Goal: Task Accomplishment & Management: Complete application form

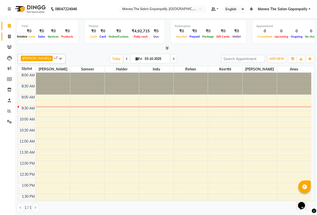
click at [8, 35] on icon at bounding box center [9, 37] width 3 height 4
select select "service"
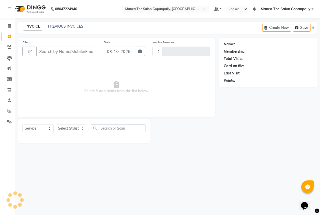
type input "3256"
select select "7027"
click at [75, 53] on input "Client" at bounding box center [66, 52] width 60 height 10
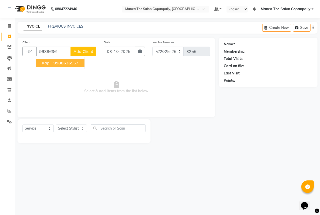
click at [71, 64] on ngb-highlight "9988636 557" at bounding box center [66, 62] width 26 height 5
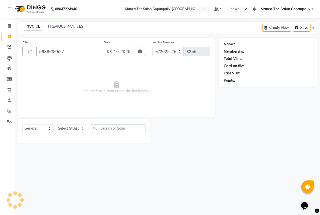
type input "9988636557"
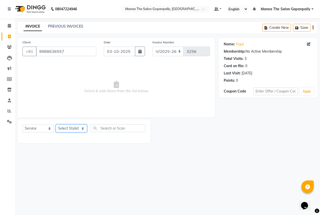
click at [68, 130] on select "Select Stylist anas [PERSON_NAME] [PERSON_NAME] [PERSON_NAME] sameer [PERSON_NA…" at bounding box center [71, 128] width 31 height 8
select select "83653"
click at [56, 125] on select "Select Stylist anas [PERSON_NAME] [PERSON_NAME] [PERSON_NAME] sameer [PERSON_NA…" at bounding box center [71, 128] width 31 height 8
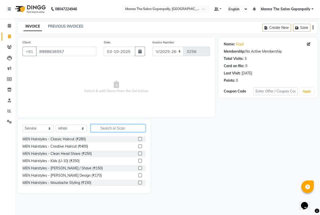
click at [115, 129] on input "text" at bounding box center [118, 128] width 55 height 8
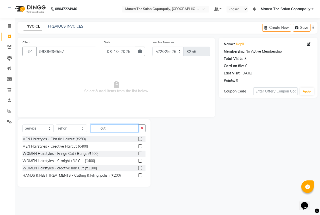
type input "cut"
click at [141, 138] on label at bounding box center [140, 139] width 4 height 4
click at [141, 138] on input "checkbox" at bounding box center [139, 138] width 3 height 3
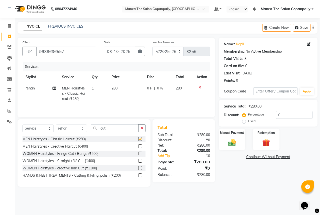
checkbox input "false"
click at [234, 132] on label "Manual Payment" at bounding box center [232, 132] width 25 height 5
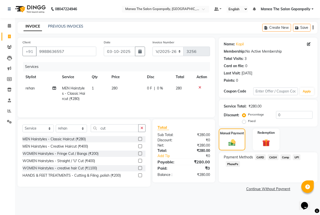
click at [274, 158] on span "CASH" at bounding box center [273, 157] width 11 height 6
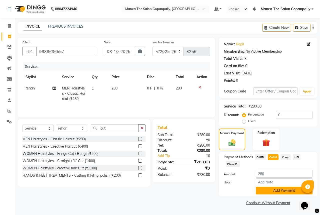
click at [279, 191] on button "Add Payment" at bounding box center [284, 190] width 57 height 8
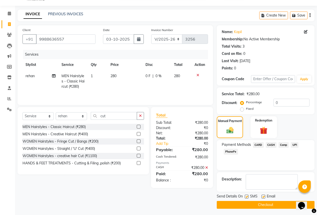
scroll to position [13, 0]
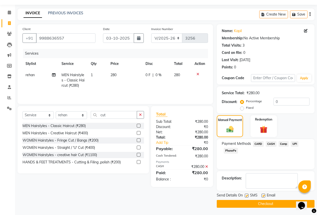
click at [264, 194] on label at bounding box center [264, 195] width 4 height 4
click at [264, 194] on input "checkbox" at bounding box center [263, 195] width 3 height 3
checkbox input "false"
click at [263, 202] on button "Checkout" at bounding box center [266, 204] width 98 height 8
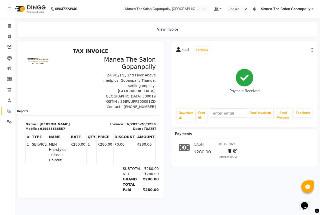
click at [6, 110] on span at bounding box center [9, 111] width 9 height 6
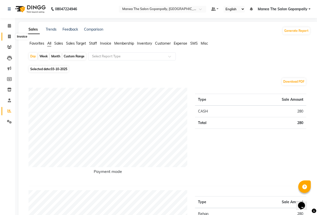
click at [9, 35] on icon at bounding box center [9, 37] width 3 height 4
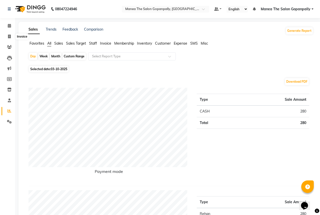
select select "7027"
select select "service"
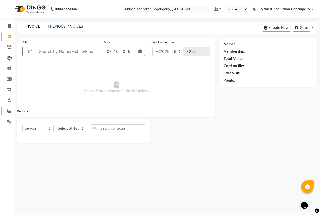
click at [9, 111] on icon at bounding box center [10, 111] width 4 height 4
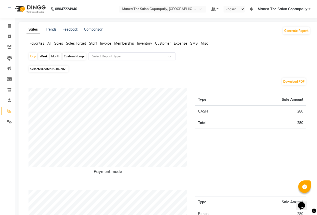
click at [44, 55] on div "Week" at bounding box center [43, 56] width 11 height 7
select select "10"
select select "2025"
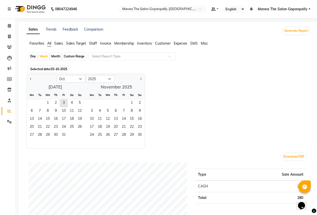
click at [55, 55] on div "Month" at bounding box center [56, 56] width 12 height 7
select select "10"
select select "2025"
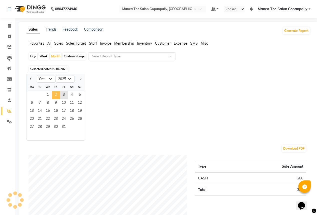
click at [54, 92] on span "2" at bounding box center [56, 95] width 8 height 8
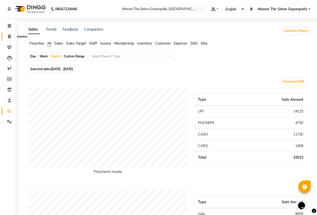
click at [9, 36] on icon at bounding box center [9, 37] width 3 height 4
select select "7027"
select select "service"
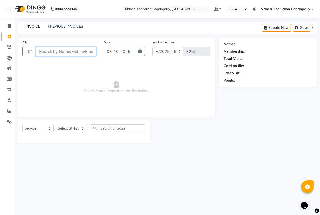
click at [72, 52] on input "Client" at bounding box center [66, 52] width 60 height 10
click at [64, 51] on input "Client" at bounding box center [66, 52] width 60 height 10
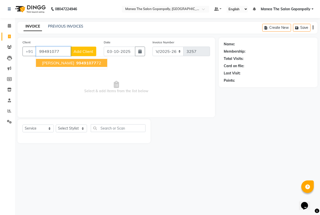
click at [76, 63] on span "99491077" at bounding box center [86, 62] width 20 height 5
type input "9949107772"
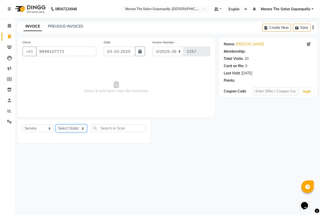
select select "1: Object"
click at [68, 130] on select "Select Stylist anas [PERSON_NAME] [PERSON_NAME] [PERSON_NAME] sameer [PERSON_NA…" at bounding box center [71, 128] width 31 height 8
select select "83653"
click at [56, 125] on select "Select Stylist anas [PERSON_NAME] [PERSON_NAME] [PERSON_NAME] sameer [PERSON_NA…" at bounding box center [71, 128] width 31 height 8
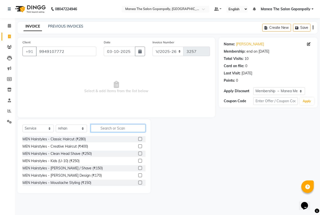
click at [110, 127] on input "text" at bounding box center [118, 128] width 55 height 8
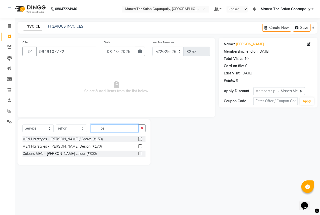
type input "be"
click at [139, 147] on label at bounding box center [140, 146] width 4 height 4
click at [139, 147] on input "checkbox" at bounding box center [139, 146] width 3 height 3
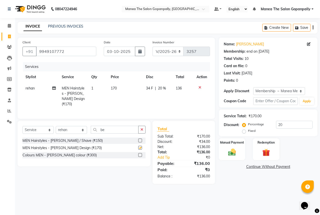
checkbox input "false"
click at [292, 125] on input "20" at bounding box center [294, 125] width 37 height 8
type input "2"
click at [229, 147] on img at bounding box center [232, 151] width 13 height 9
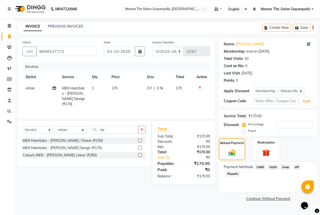
click at [296, 168] on span "UPI" at bounding box center [297, 167] width 8 height 6
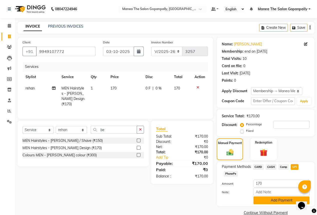
click at [277, 202] on button "Add Payment" at bounding box center [282, 200] width 56 height 8
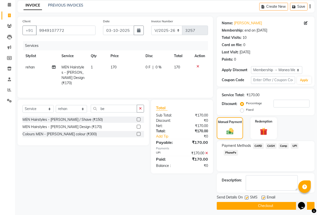
scroll to position [23, 0]
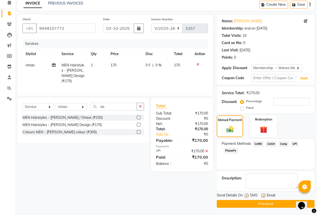
click at [262, 196] on label at bounding box center [264, 195] width 4 height 4
click at [262, 196] on input "checkbox" at bounding box center [263, 195] width 3 height 3
checkbox input "false"
drag, startPoint x: 263, startPoint y: 204, endPoint x: 262, endPoint y: 199, distance: 4.9
click at [262, 201] on button "Checkout" at bounding box center [266, 204] width 98 height 8
